Goal: Transaction & Acquisition: Obtain resource

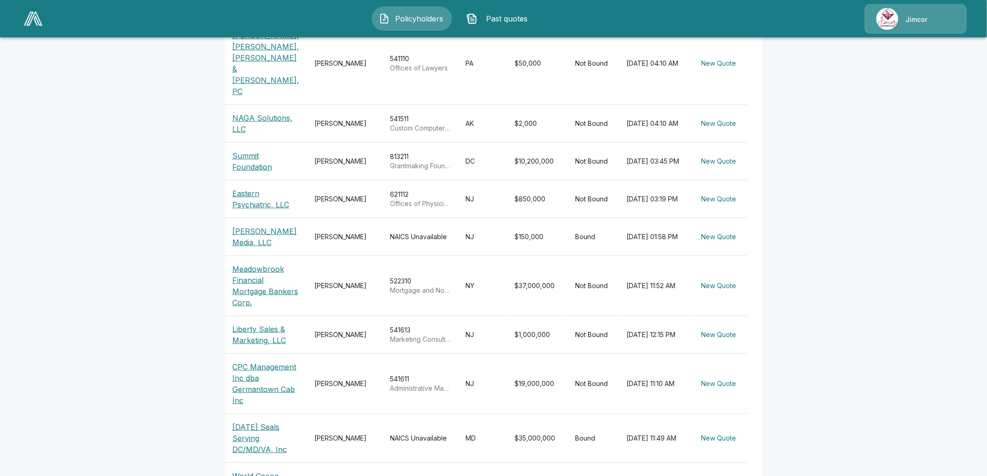
scroll to position [249, 0]
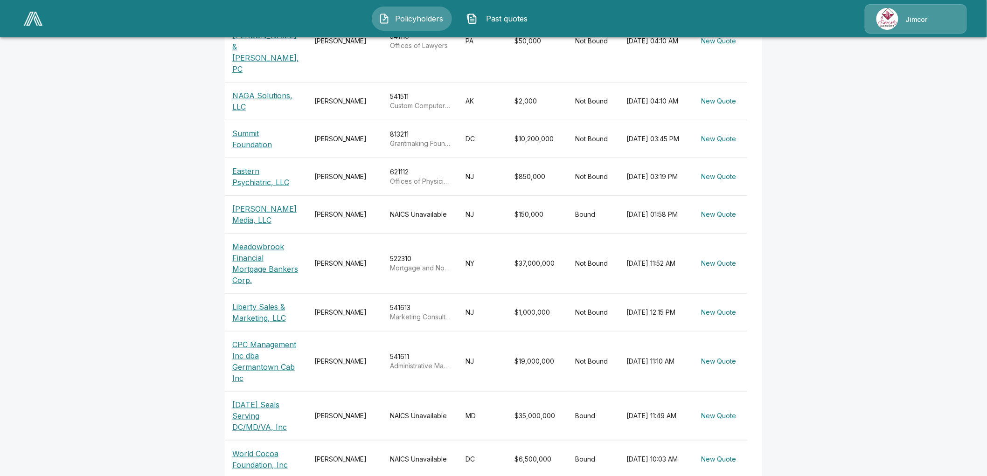
click at [254, 339] on p "CPC Management Inc dba Germantown Cab Inc" at bounding box center [265, 361] width 67 height 45
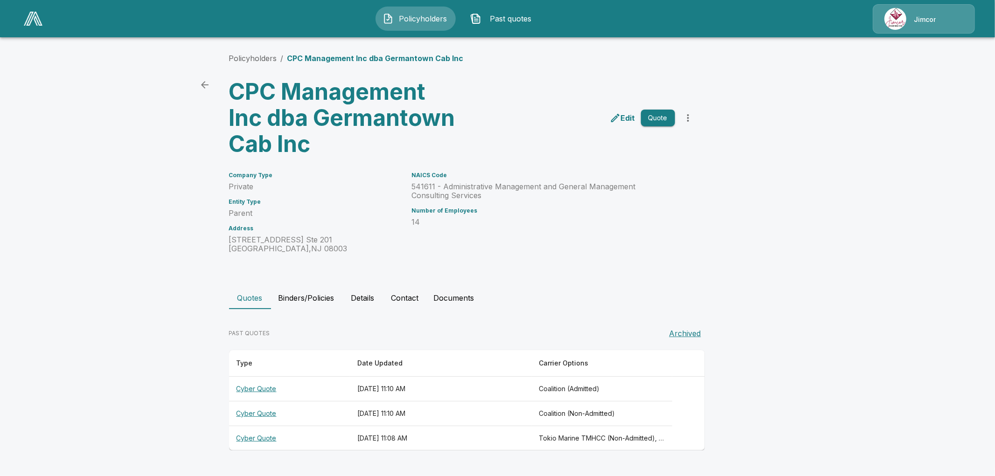
click at [269, 413] on th "Cyber Quote" at bounding box center [289, 414] width 121 height 25
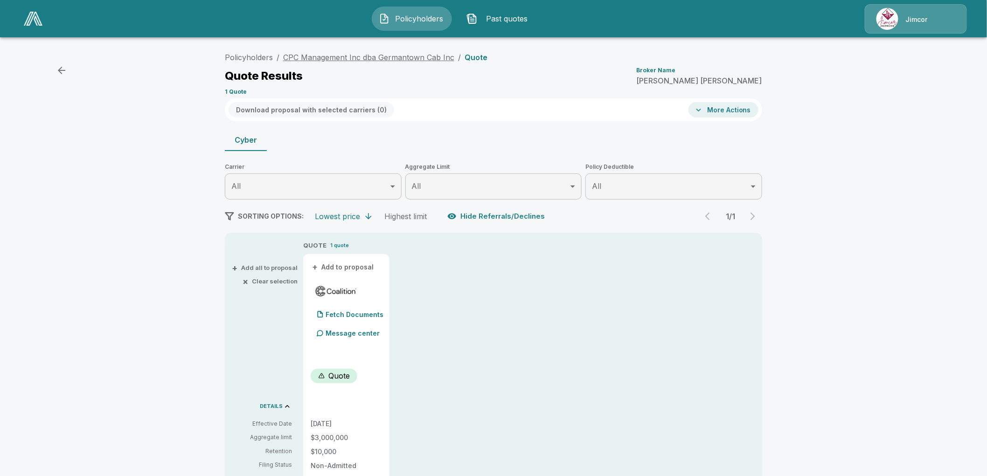
click at [406, 58] on link "CPC Management Inc dba Germantown Cab Inc" at bounding box center [368, 57] width 171 height 9
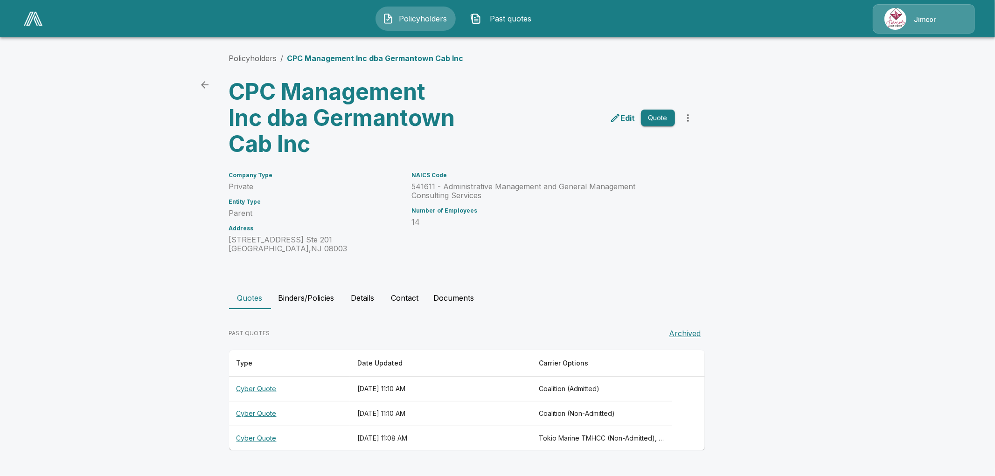
click at [442, 300] on button "Documents" at bounding box center [454, 298] width 56 height 22
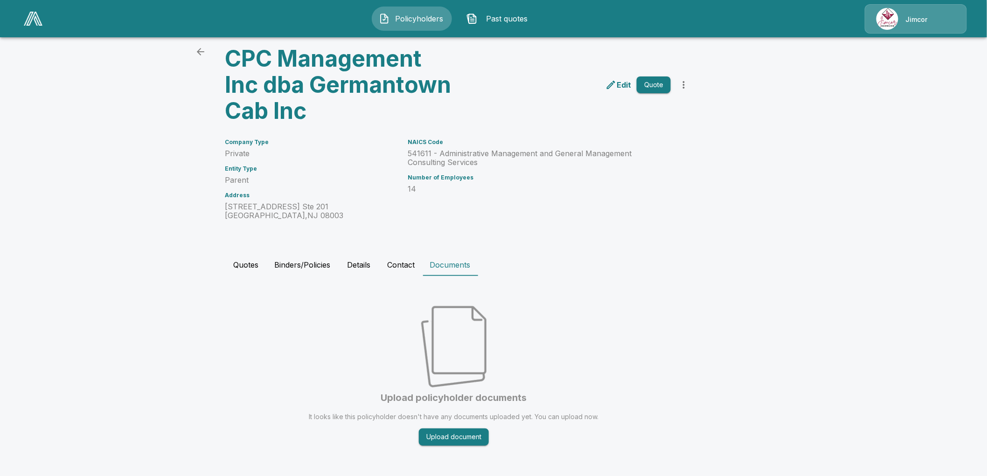
scroll to position [35, 0]
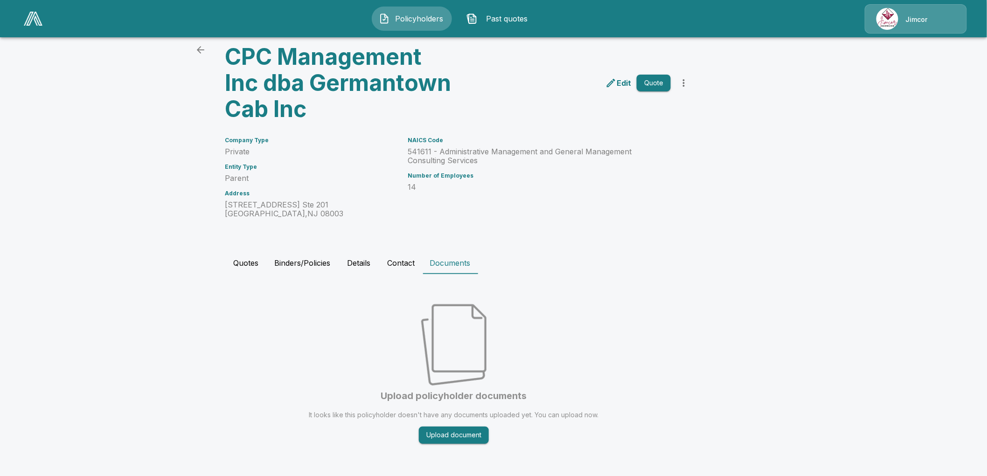
click at [309, 257] on button "Binders/Policies" at bounding box center [302, 263] width 71 height 22
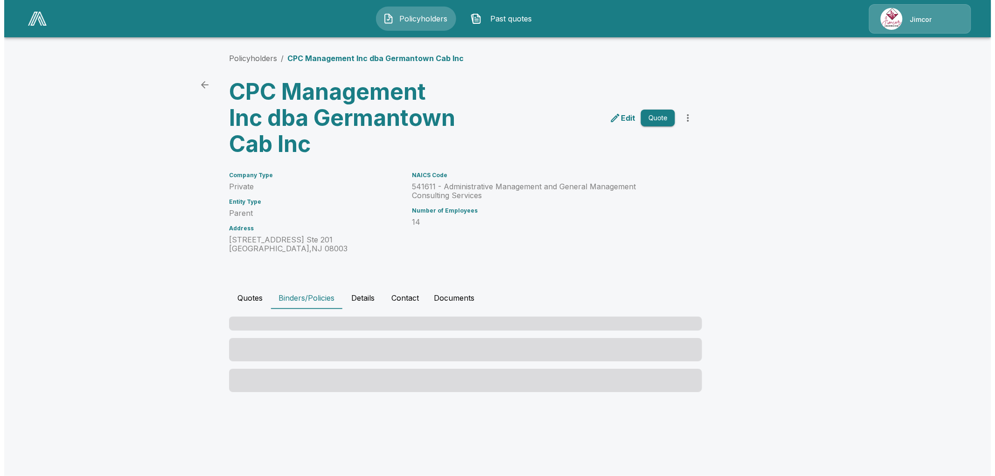
scroll to position [0, 0]
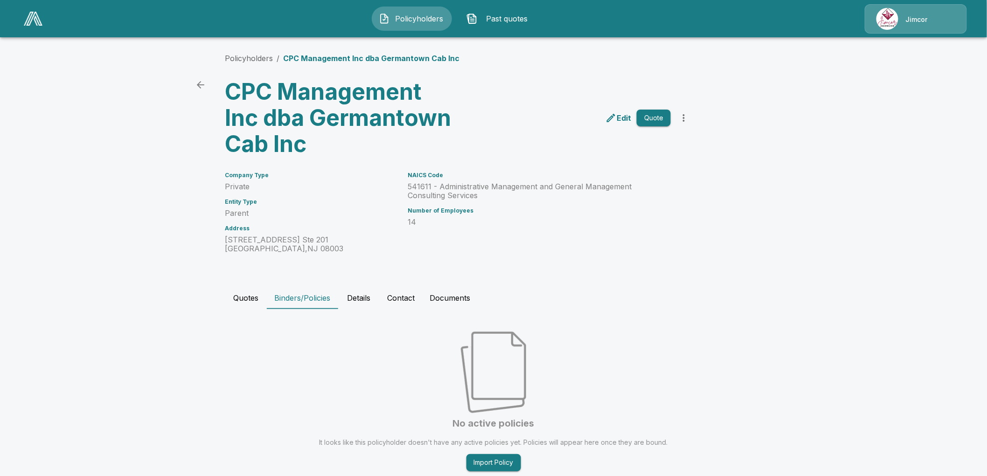
click at [243, 295] on button "Quotes" at bounding box center [246, 298] width 42 height 22
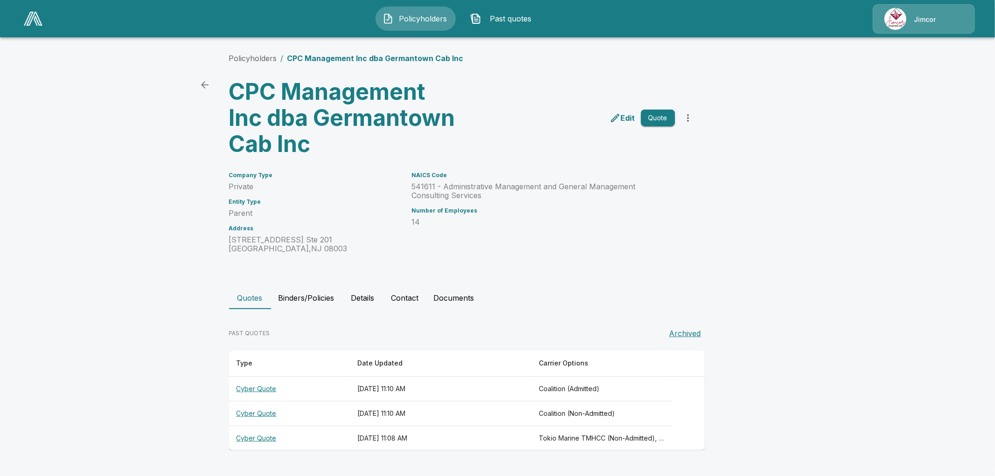
click at [623, 115] on p "Edit" at bounding box center [628, 117] width 14 height 11
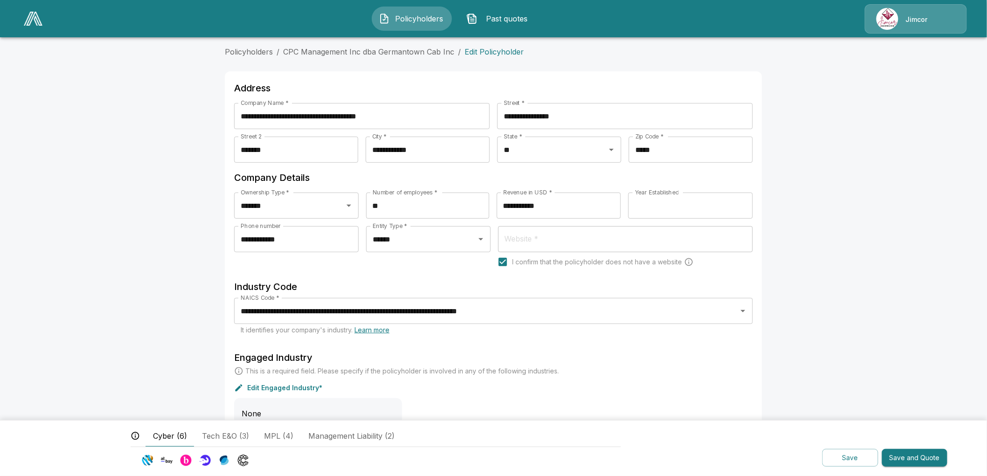
click at [527, 117] on input "**********" at bounding box center [625, 116] width 256 height 26
type input "**********"
click at [913, 458] on button "Save and Quote" at bounding box center [914, 458] width 65 height 18
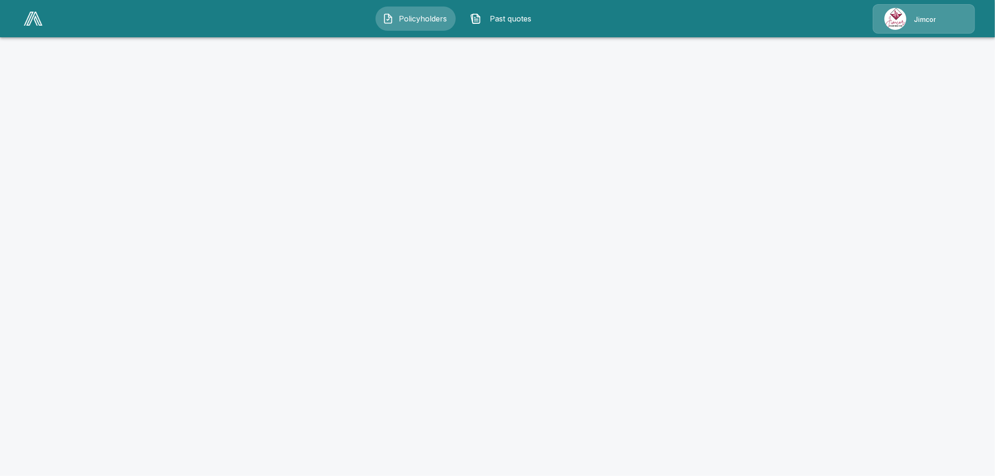
click at [506, 16] on span "Past quotes" at bounding box center [510, 18] width 51 height 11
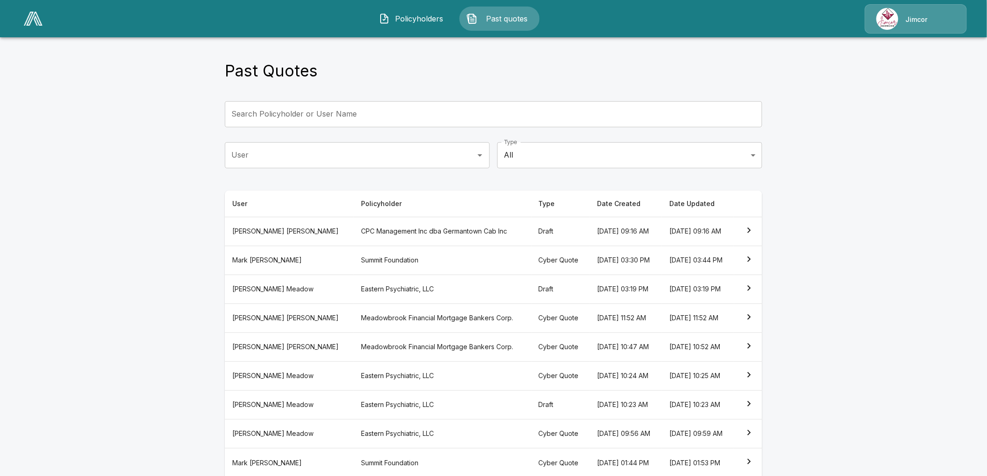
click at [418, 240] on th "CPC Management Inc dba Germantown Cab Inc" at bounding box center [442, 231] width 177 height 29
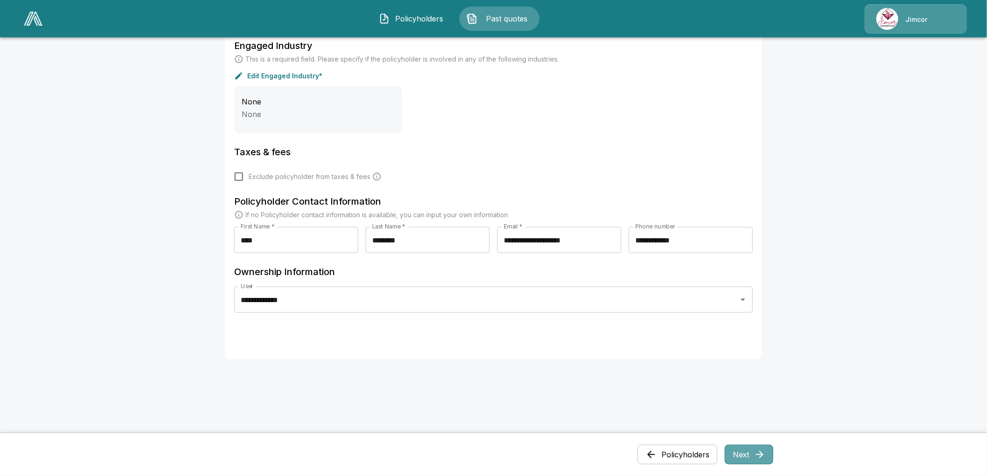
click at [764, 447] on button "Next" at bounding box center [749, 455] width 49 height 20
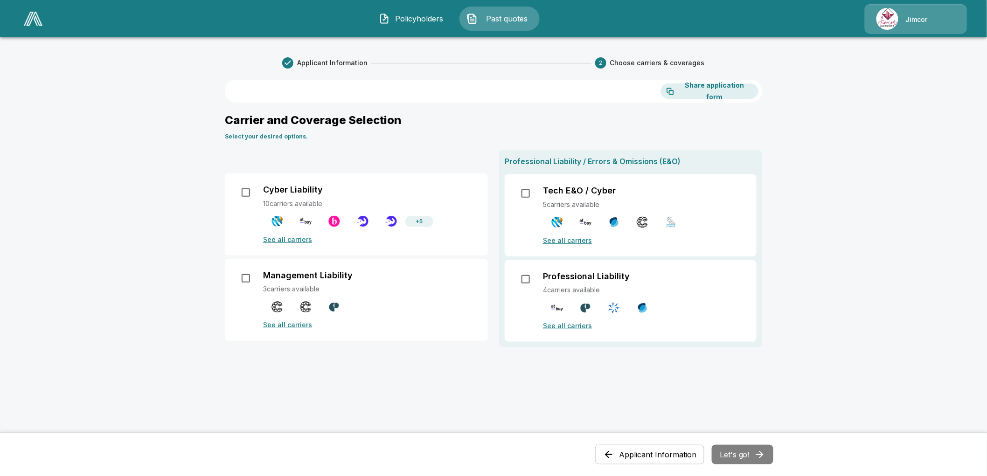
click at [302, 195] on div "Cyber Liability 10 carriers available + 5 See all carriers" at bounding box center [370, 215] width 214 height 60
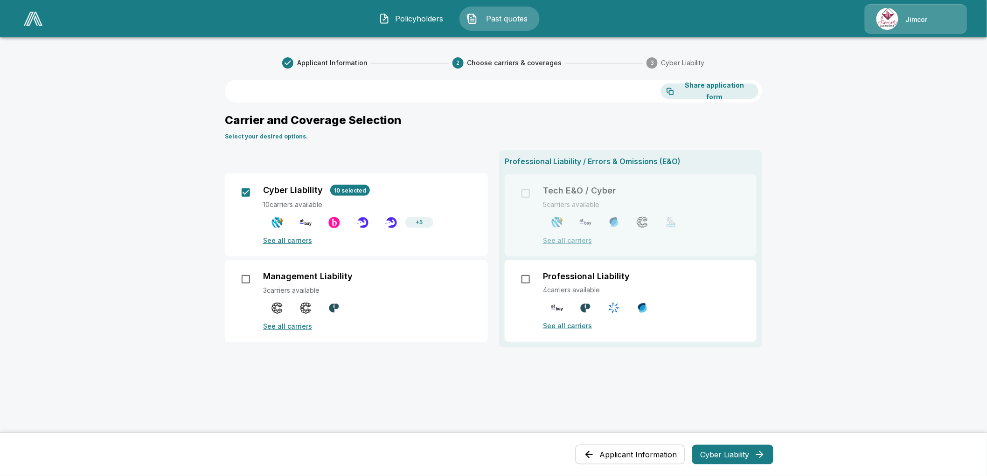
click at [736, 451] on button "Cyber Liability" at bounding box center [732, 455] width 81 height 20
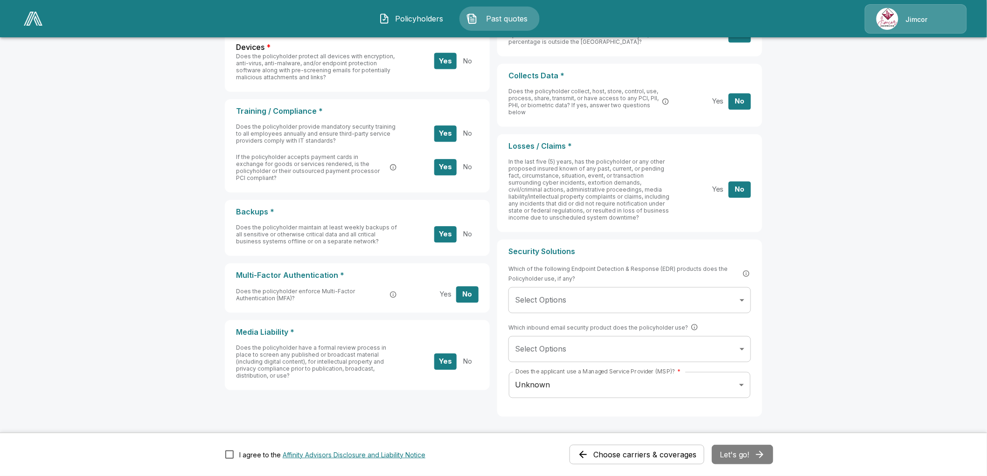
scroll to position [286, 0]
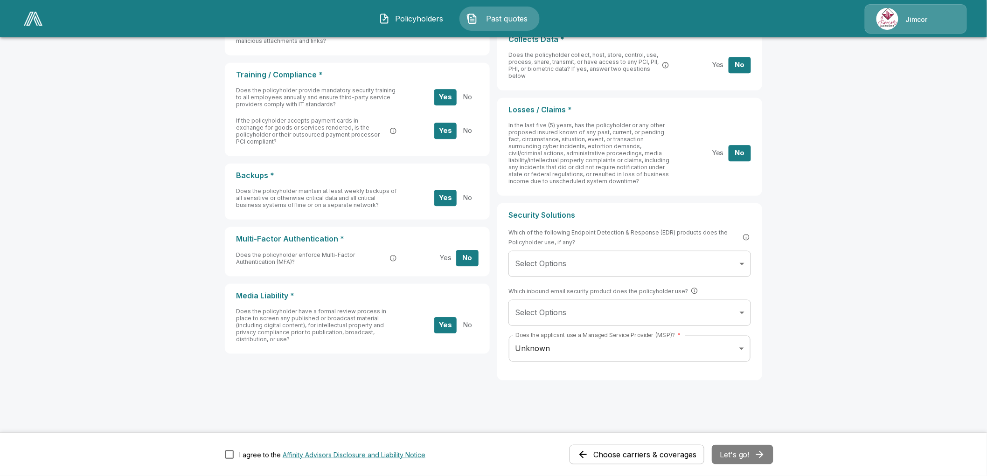
click at [263, 456] on div "I agree to the Affinity Advisors Disclosure and Liability Notice" at bounding box center [332, 455] width 186 height 10
click at [742, 450] on button "Let's go!" at bounding box center [743, 455] width 62 height 20
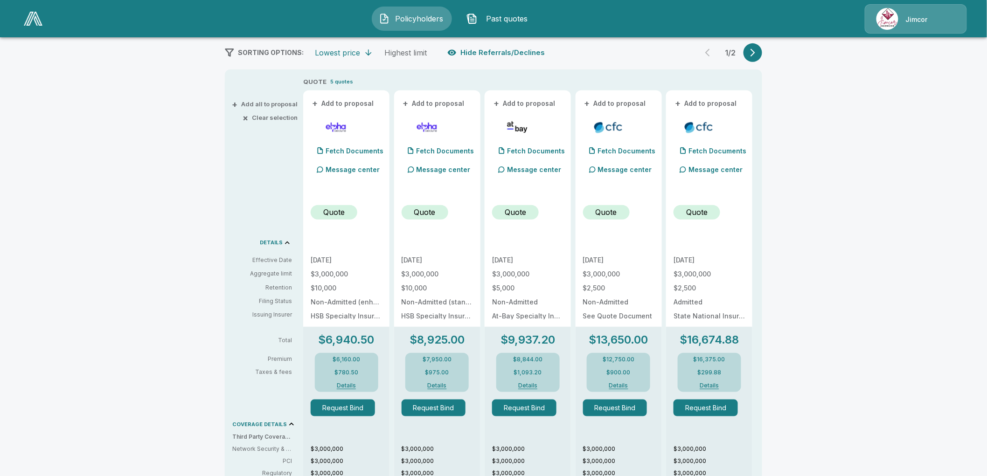
scroll to position [155, 0]
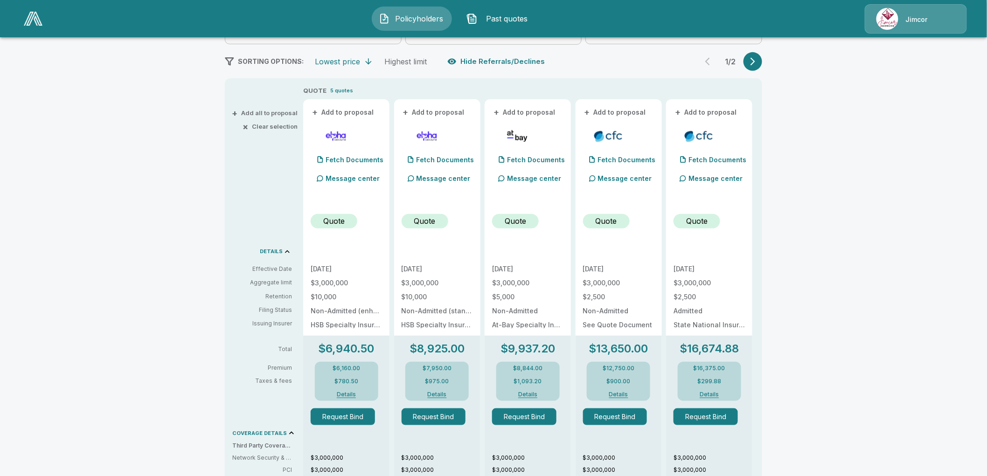
click at [755, 61] on icon "button" at bounding box center [753, 62] width 5 height 8
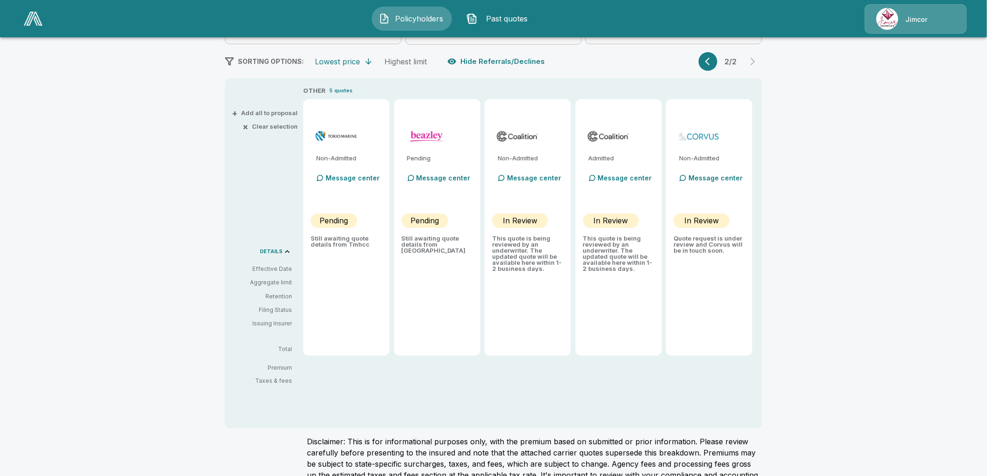
click at [715, 61] on icon "button" at bounding box center [709, 61] width 9 height 9
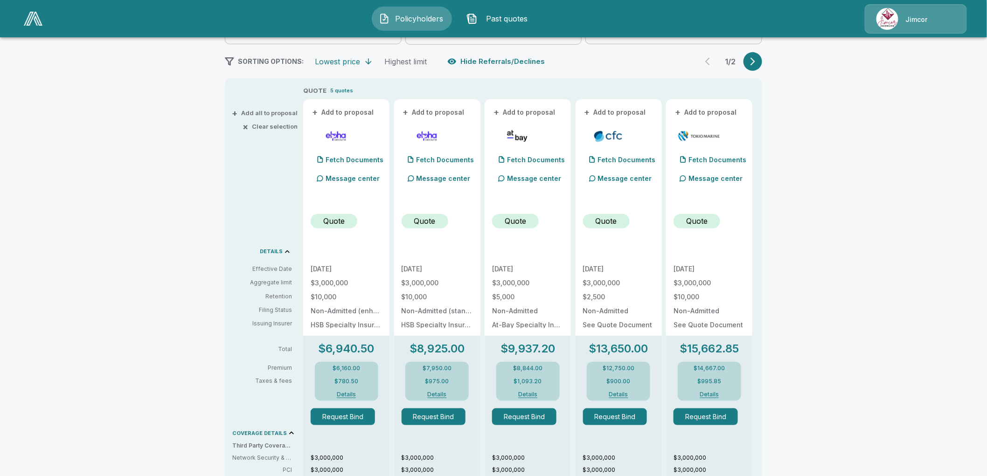
click at [762, 68] on div "1 / 2" at bounding box center [730, 61] width 63 height 19
click at [762, 64] on button "button" at bounding box center [753, 61] width 19 height 19
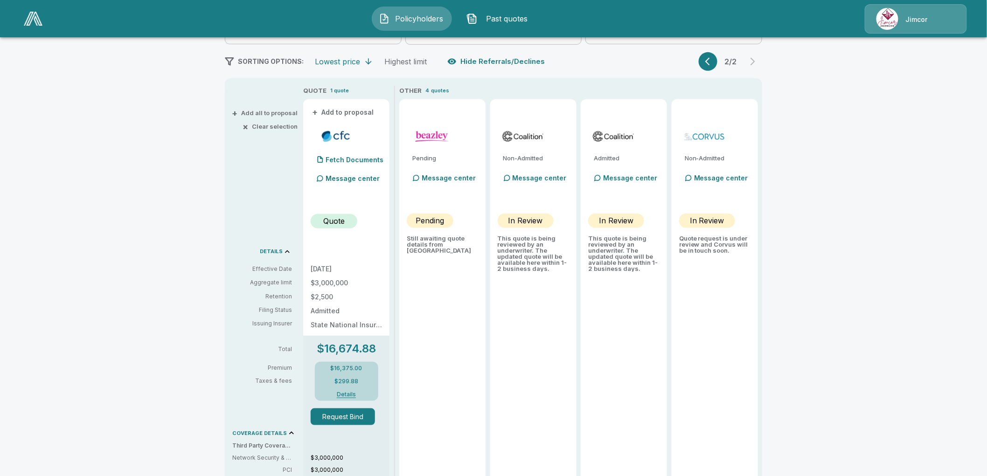
click at [710, 63] on icon "button" at bounding box center [707, 62] width 5 height 8
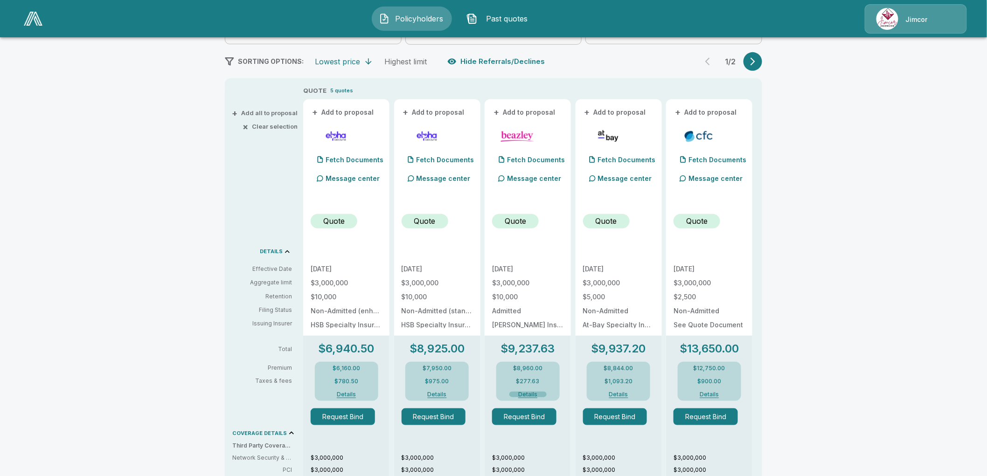
click at [535, 392] on button "Details" at bounding box center [527, 395] width 37 height 6
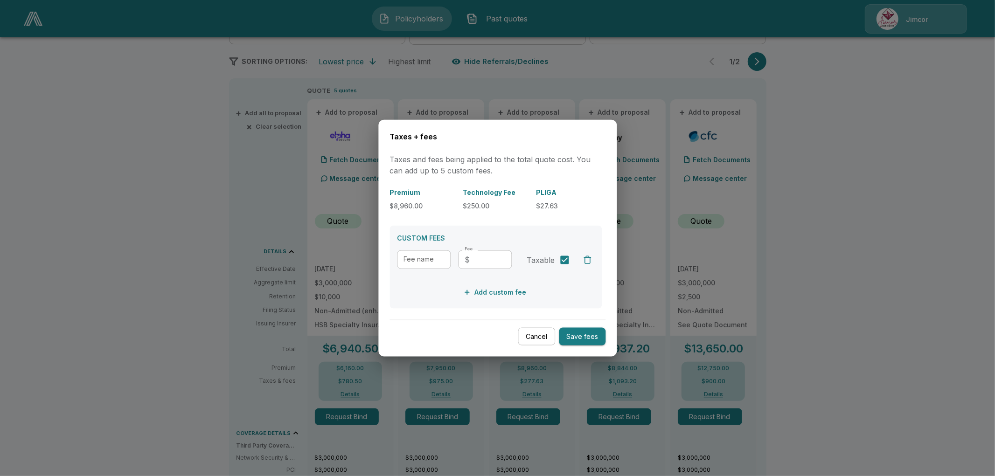
click at [544, 341] on button "Cancel" at bounding box center [536, 337] width 37 height 18
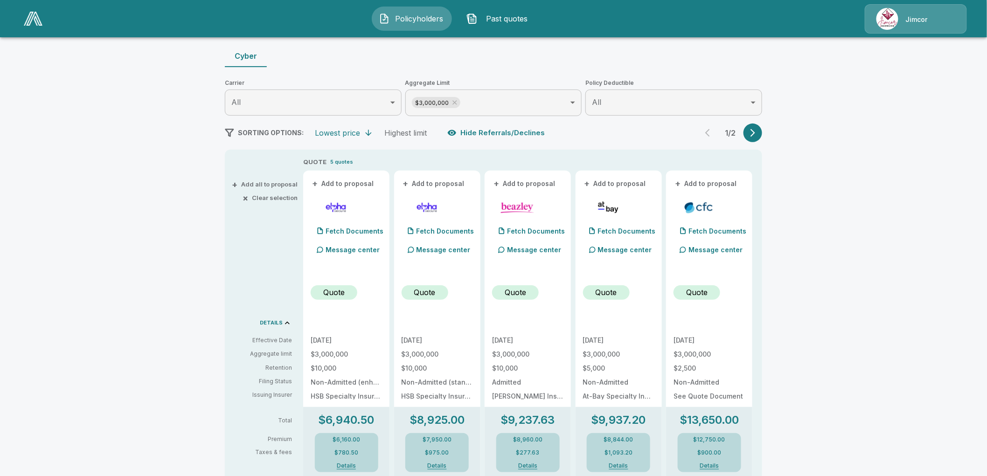
scroll to position [0, 0]
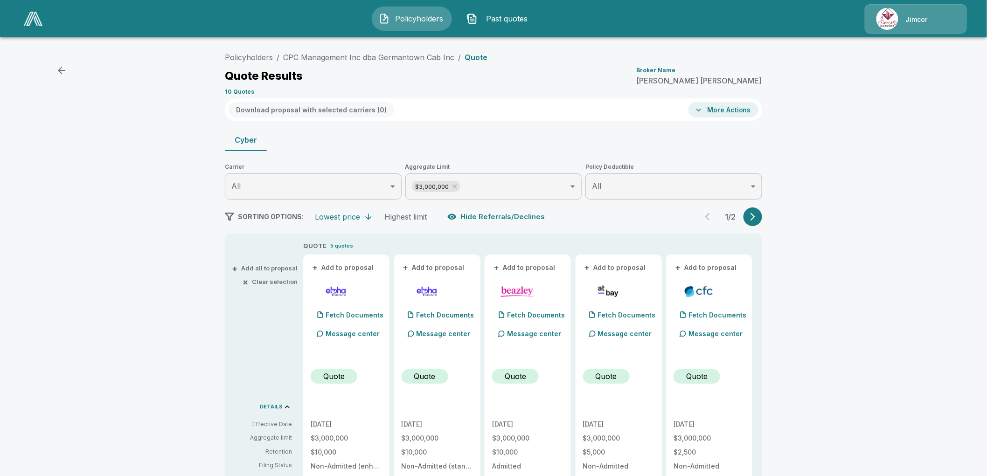
click at [513, 188] on body "Policyholders Past quotes Jimcor Policyholders / CPC Management Inc dba Germant…" at bounding box center [493, 466] width 987 height 932
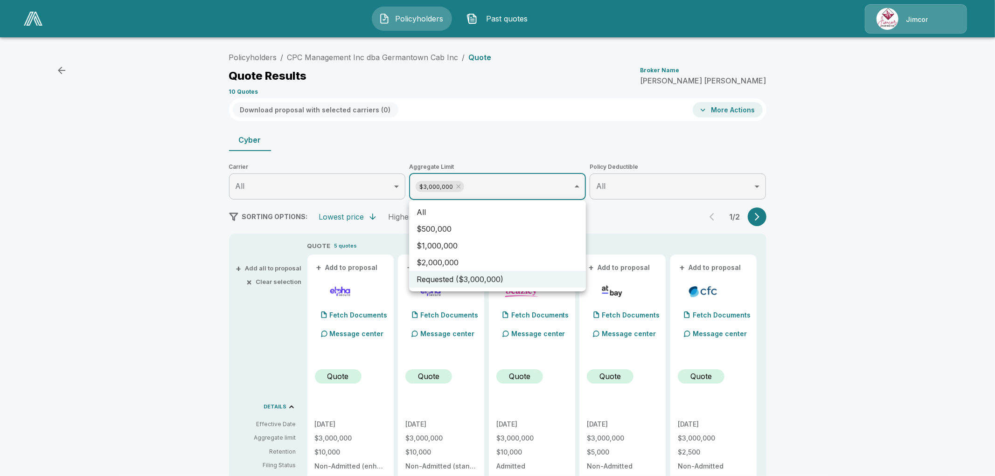
click at [448, 262] on li "$2,000,000" at bounding box center [497, 262] width 177 height 17
type input "**********"
click at [822, 222] on div at bounding box center [497, 238] width 995 height 476
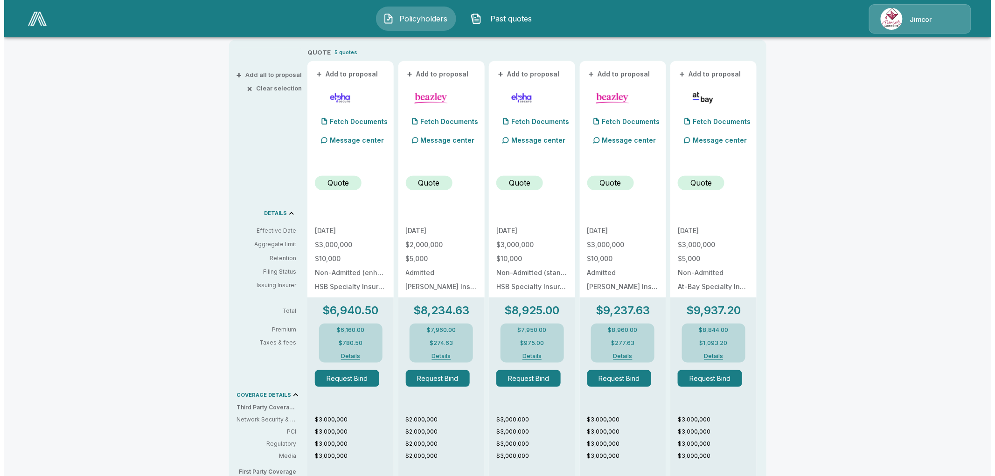
scroll to position [207, 0]
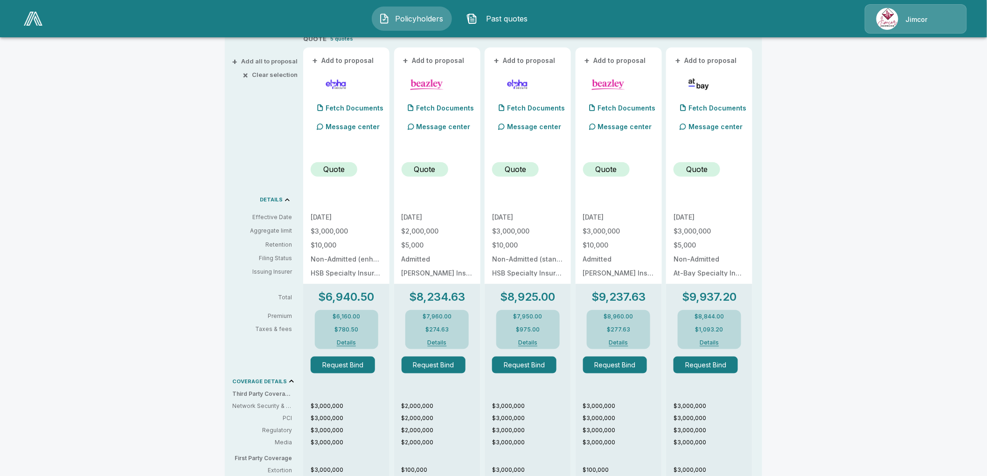
click at [443, 344] on button "Details" at bounding box center [437, 343] width 37 height 6
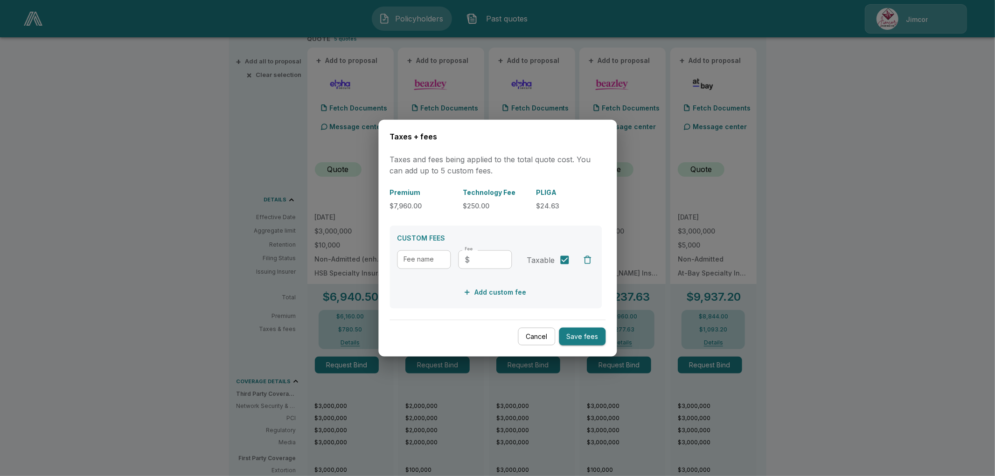
click at [537, 335] on button "Cancel" at bounding box center [536, 337] width 37 height 18
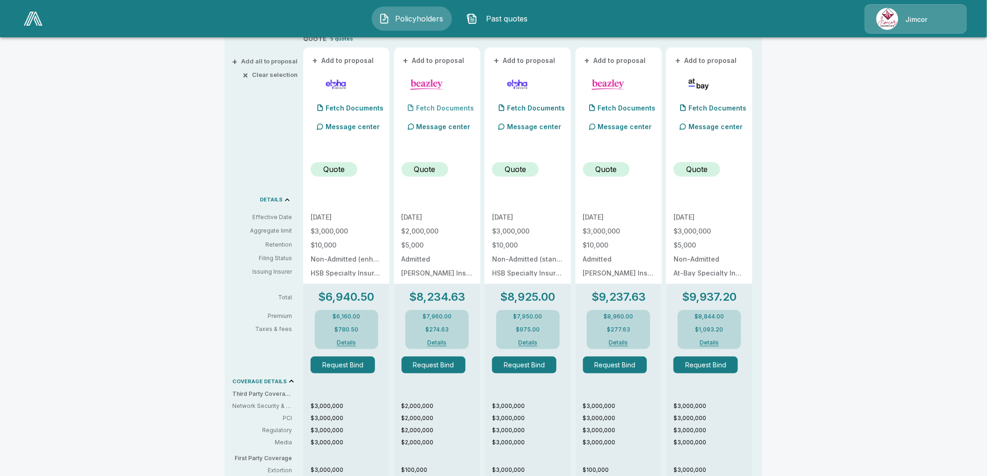
click at [441, 105] on p "Fetch Documents" at bounding box center [446, 108] width 58 height 7
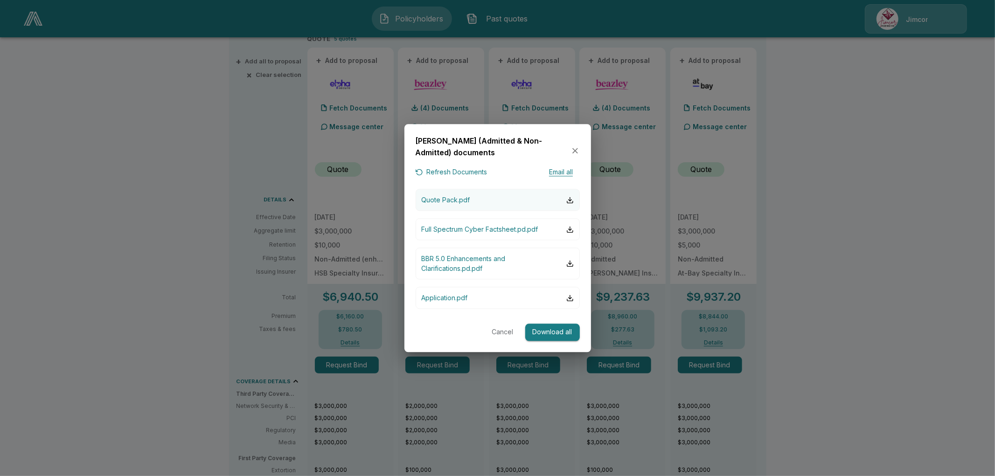
drag, startPoint x: 502, startPoint y: 203, endPoint x: 505, endPoint y: 208, distance: 5.4
click at [502, 203] on button "Quote Pack.pdf" at bounding box center [498, 200] width 164 height 22
